Goal: Navigation & Orientation: Find specific page/section

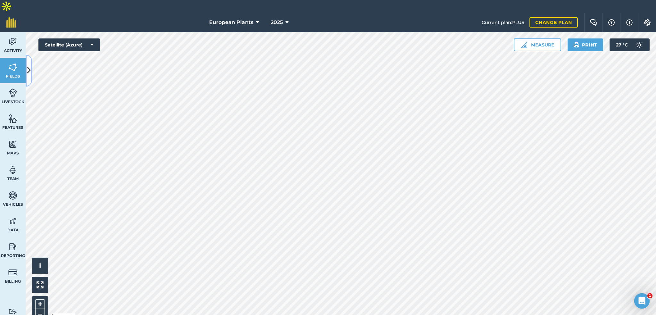
click at [29, 74] on icon at bounding box center [29, 70] width 4 height 11
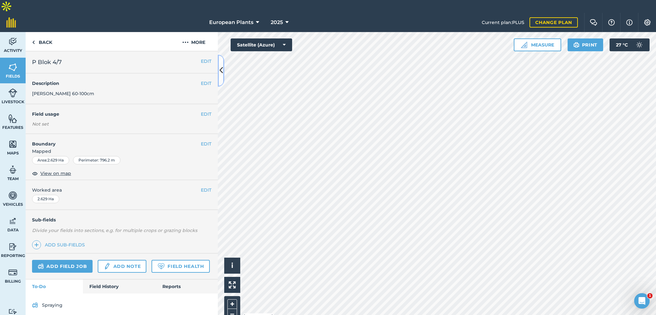
click at [218, 71] on button at bounding box center [221, 70] width 6 height 32
